Goal: Browse casually

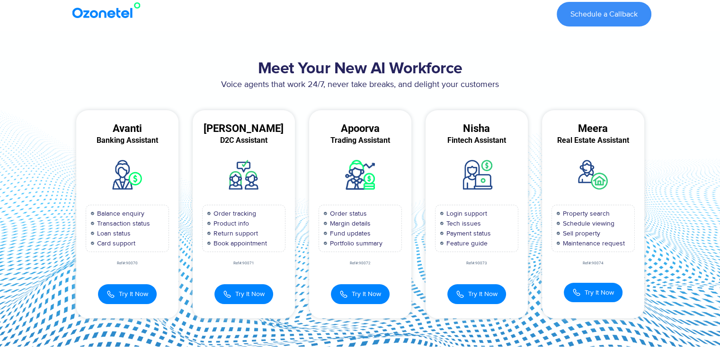
click at [0, 148] on section "Meet Your New AI Workforce Voice agents that work 24/7, never take breaks, and …" at bounding box center [360, 188] width 720 height 315
click at [112, 10] on img at bounding box center [108, 10] width 77 height 17
click at [108, 14] on img at bounding box center [108, 10] width 77 height 17
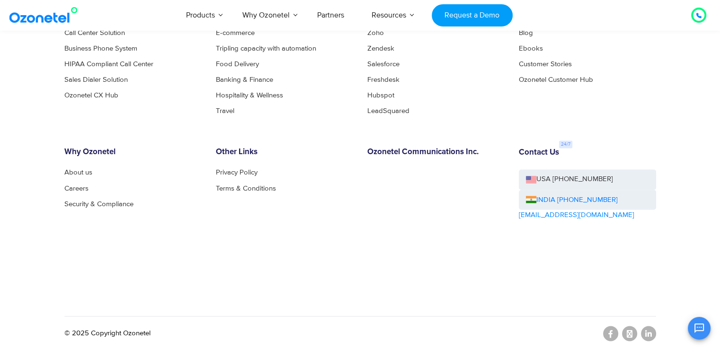
scroll to position [5120, 0]
